Goal: Task Accomplishment & Management: Manage account settings

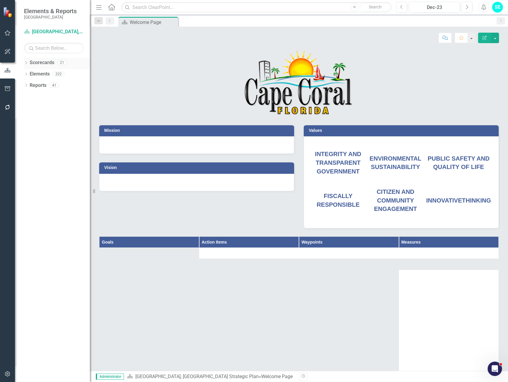
click at [26, 63] on icon "Dropdown" at bounding box center [26, 63] width 4 height 3
click at [46, 75] on link "[GEOGRAPHIC_DATA], [GEOGRAPHIC_DATA] Business Initiatives" at bounding box center [61, 74] width 57 height 7
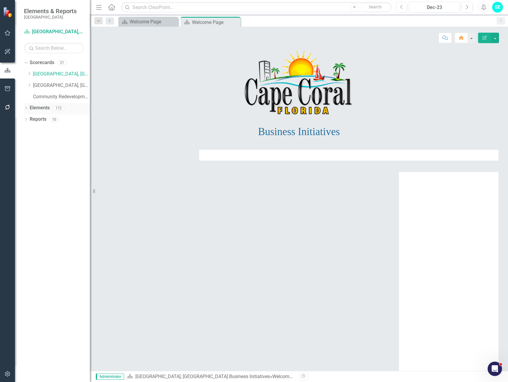
click at [27, 107] on icon "Dropdown" at bounding box center [26, 108] width 4 height 3
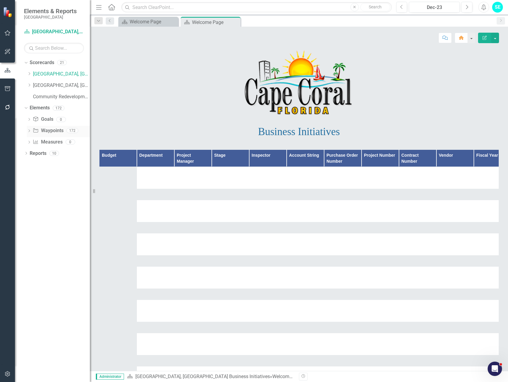
click at [28, 131] on icon "Dropdown" at bounding box center [29, 131] width 4 height 3
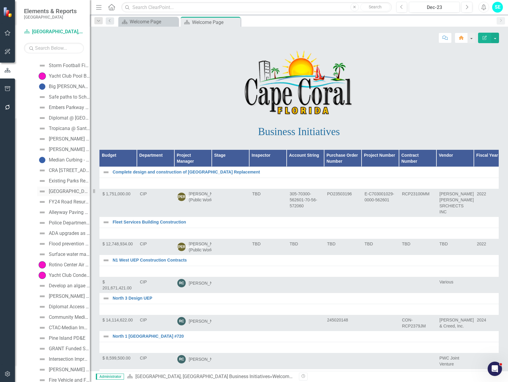
scroll to position [683, 0]
click at [63, 201] on div "[GEOGRAPHIC_DATA] Acquisition" at bounding box center [69, 201] width 41 height 5
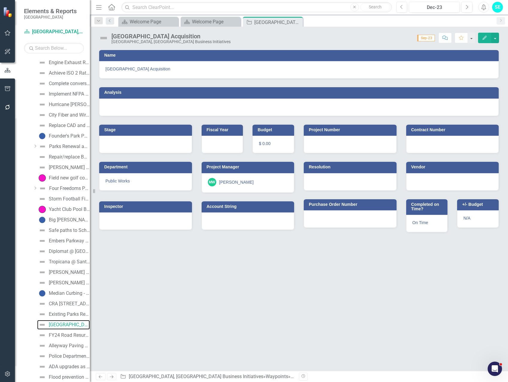
scroll to position [508, 0]
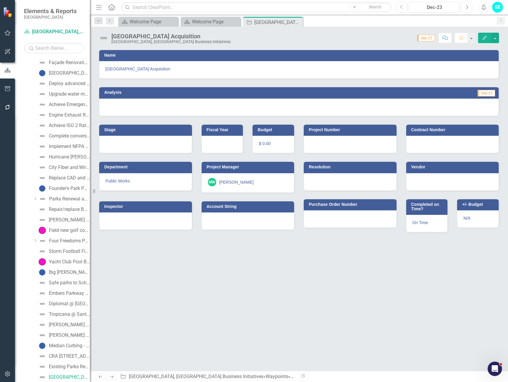
click at [466, 8] on icon "Next" at bounding box center [466, 6] width 3 height 5
click at [466, 7] on icon "Next" at bounding box center [466, 6] width 3 height 5
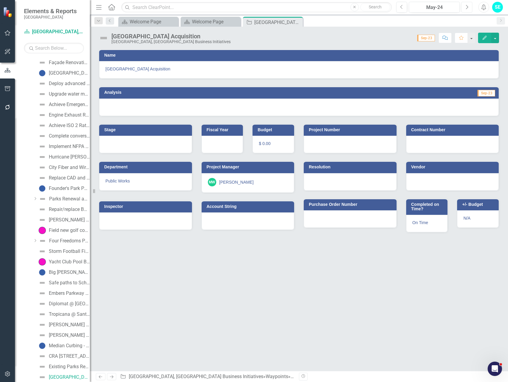
click at [466, 7] on icon "Next" at bounding box center [466, 6] width 3 height 5
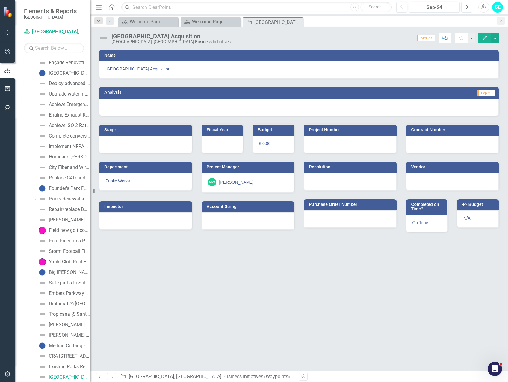
click at [466, 7] on icon "Next" at bounding box center [466, 6] width 3 height 5
click at [466, 8] on icon "Next" at bounding box center [466, 6] width 3 height 5
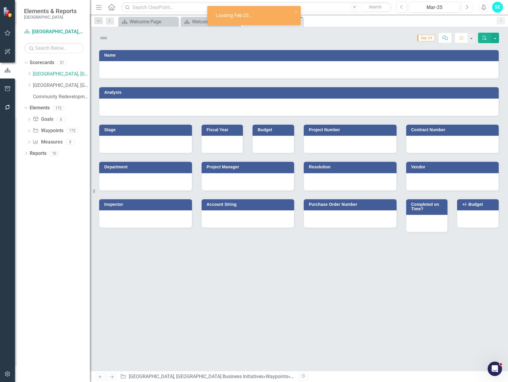
click at [466, 8] on icon "Next" at bounding box center [466, 6] width 3 height 5
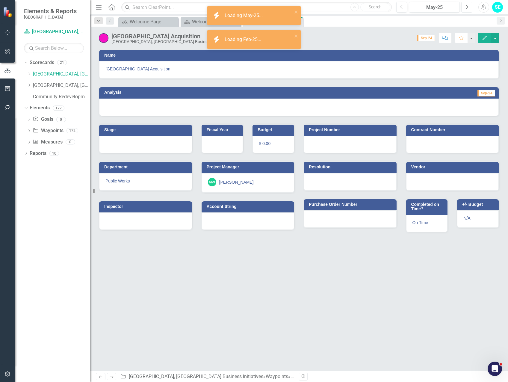
click at [466, 8] on icon "Next" at bounding box center [466, 6] width 3 height 5
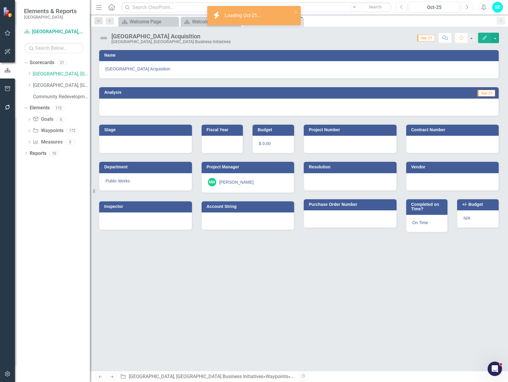
click at [466, 8] on icon "Next" at bounding box center [466, 6] width 3 height 5
click at [400, 8] on icon "Previous" at bounding box center [401, 6] width 3 height 5
click at [401, 8] on icon "Previous" at bounding box center [401, 6] width 3 height 5
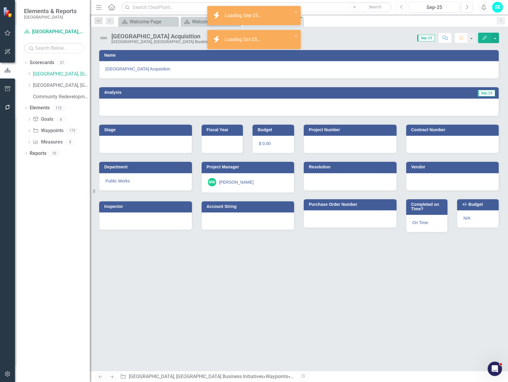
click at [400, 8] on icon "Previous" at bounding box center [401, 6] width 3 height 5
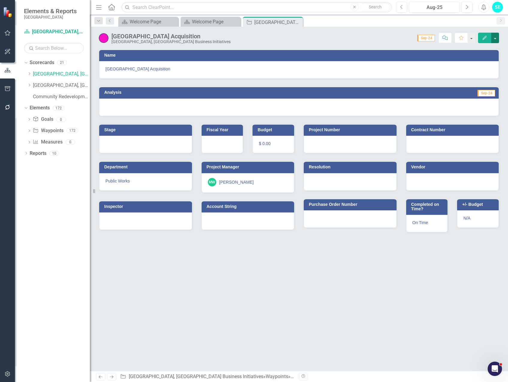
click at [495, 37] on button "button" at bounding box center [495, 38] width 8 height 10
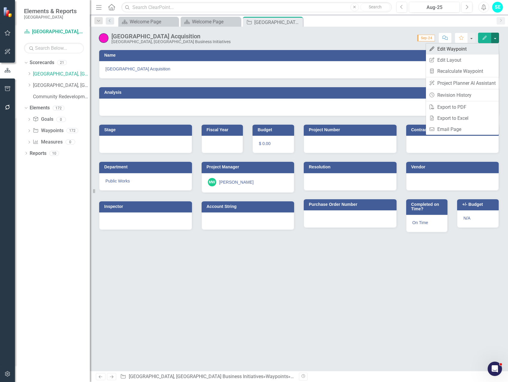
click at [469, 50] on link "Edit Edit Waypoint" at bounding box center [462, 48] width 73 height 11
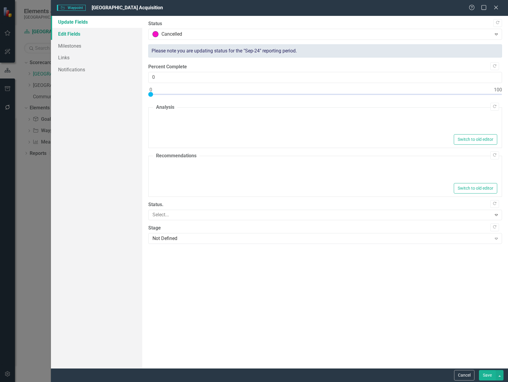
click at [69, 37] on link "Edit Fields" at bounding box center [96, 34] width 91 height 12
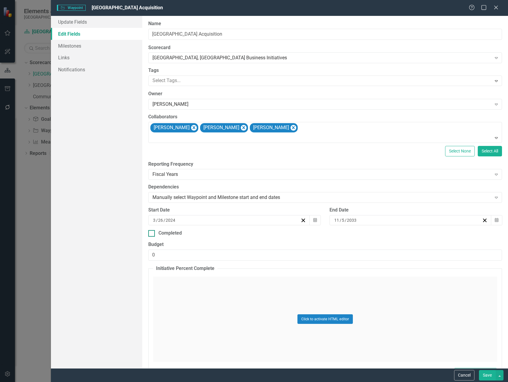
click at [153, 233] on div at bounding box center [151, 233] width 7 height 7
click at [152, 233] on input "Completed" at bounding box center [150, 232] width 4 height 4
checkbox input "true"
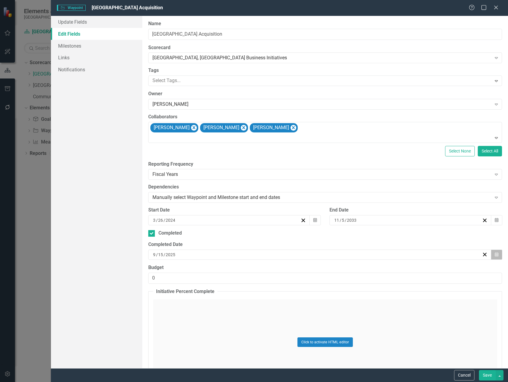
click at [495, 254] on icon "Calendar" at bounding box center [497, 254] width 4 height 4
click at [282, 270] on button "‹" at bounding box center [285, 269] width 13 height 13
click at [348, 333] on abbr "29" at bounding box center [347, 332] width 5 height 5
click at [488, 375] on button "Save" at bounding box center [487, 375] width 17 height 10
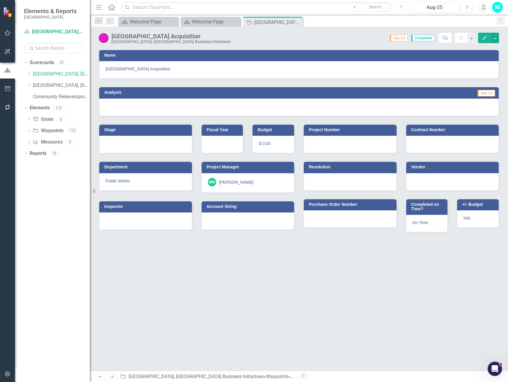
click at [404, 8] on button "Previous" at bounding box center [401, 7] width 11 height 11
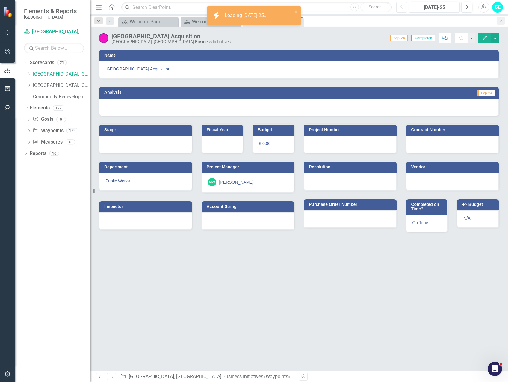
click at [404, 8] on button "Previous" at bounding box center [401, 7] width 11 height 11
click at [470, 9] on button "Next" at bounding box center [466, 7] width 11 height 11
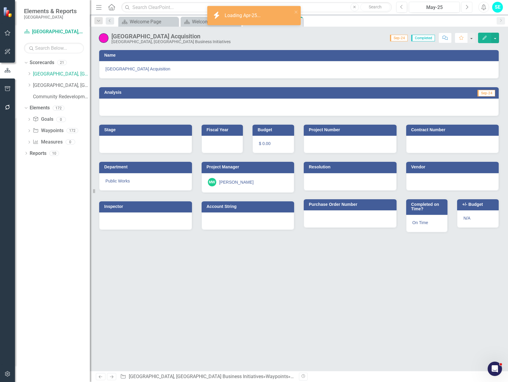
click at [470, 9] on button "Next" at bounding box center [466, 7] width 11 height 11
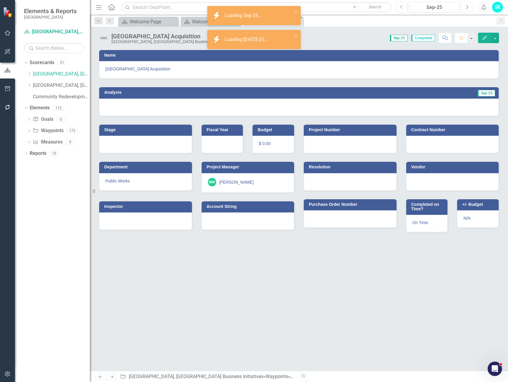
click at [470, 9] on button "Next" at bounding box center [466, 7] width 11 height 11
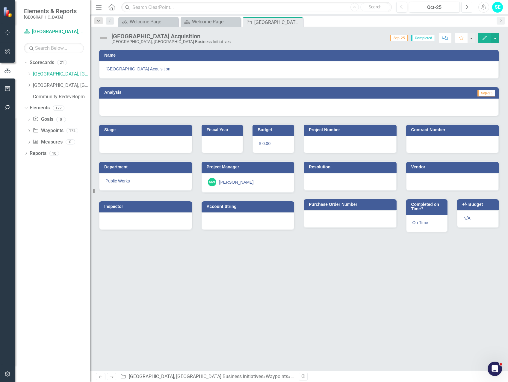
click at [470, 10] on button "Next" at bounding box center [466, 7] width 11 height 11
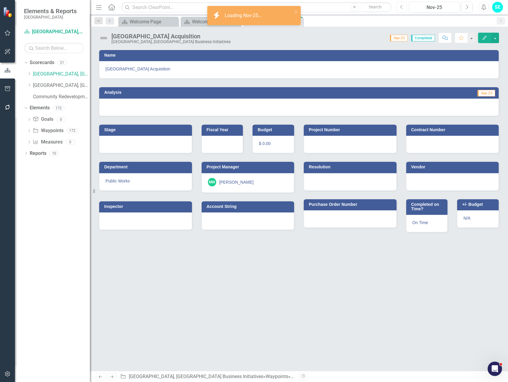
click at [404, 8] on button "Previous" at bounding box center [401, 7] width 11 height 11
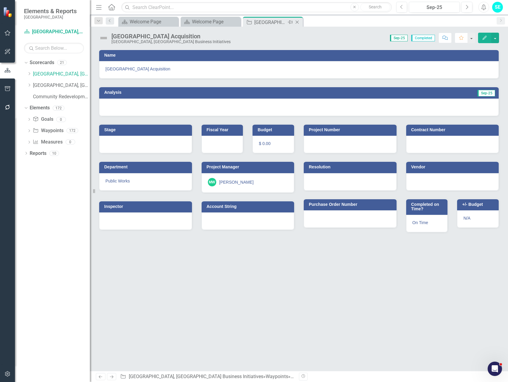
click at [297, 22] on icon at bounding box center [297, 22] width 3 height 3
